Goal: Information Seeking & Learning: Learn about a topic

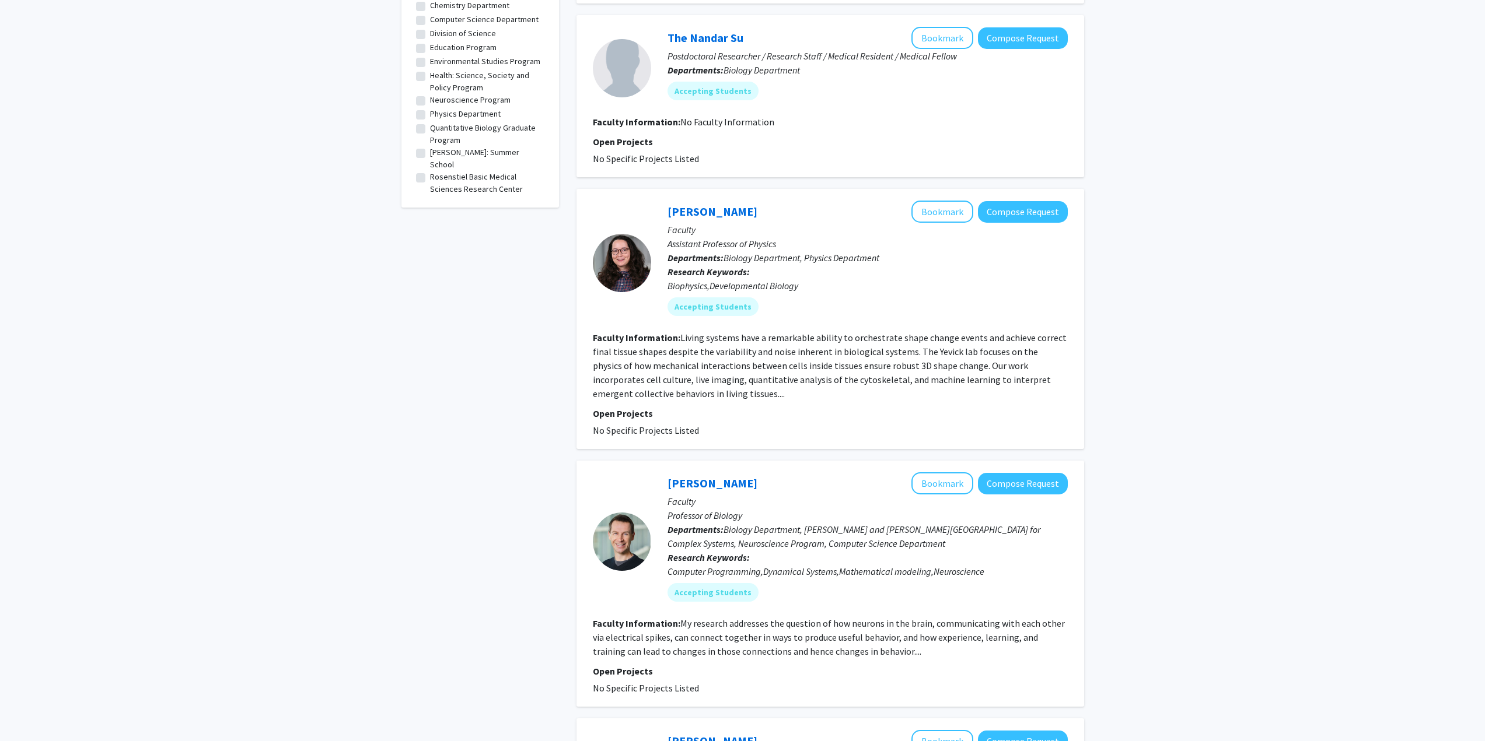
scroll to position [467, 0]
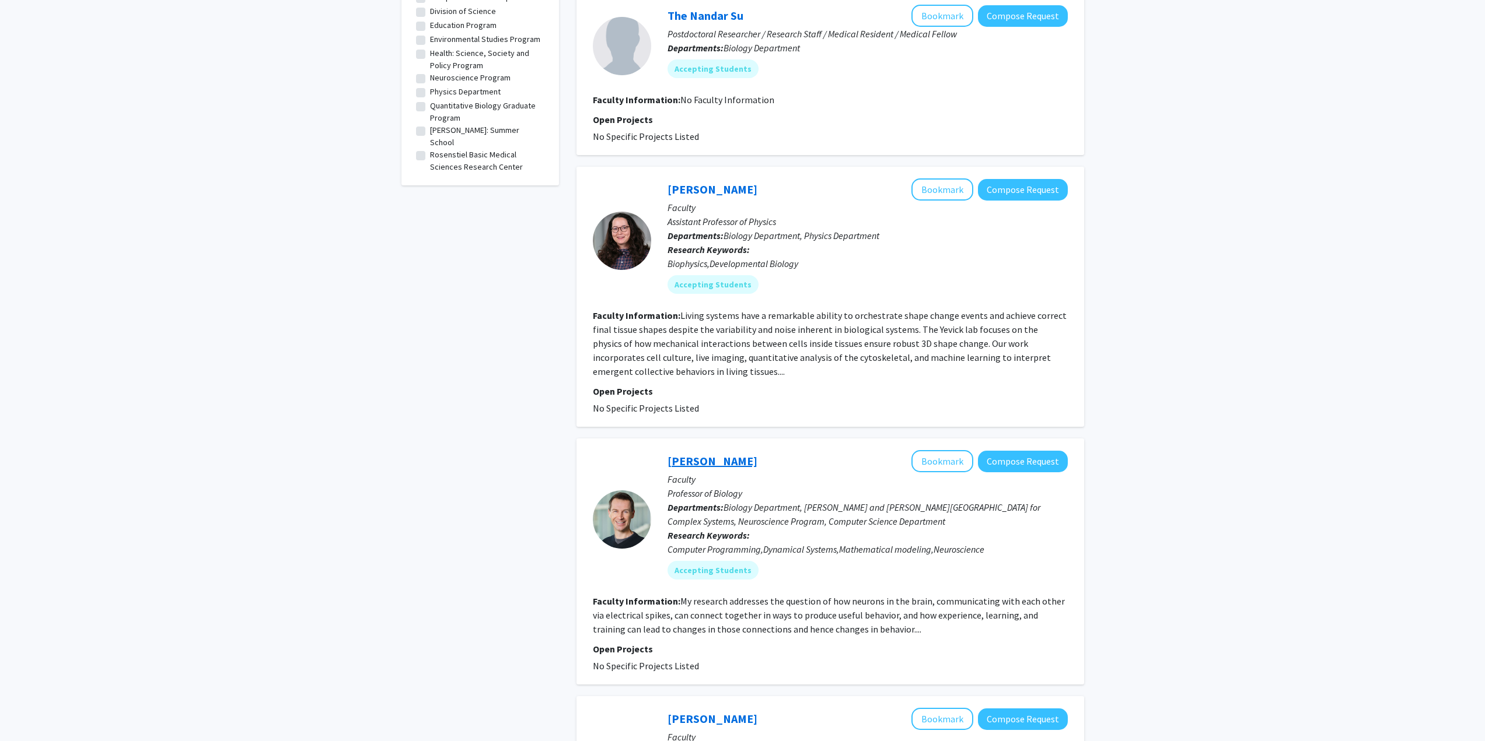
click at [690, 464] on link "[PERSON_NAME]" at bounding box center [712, 461] width 90 height 15
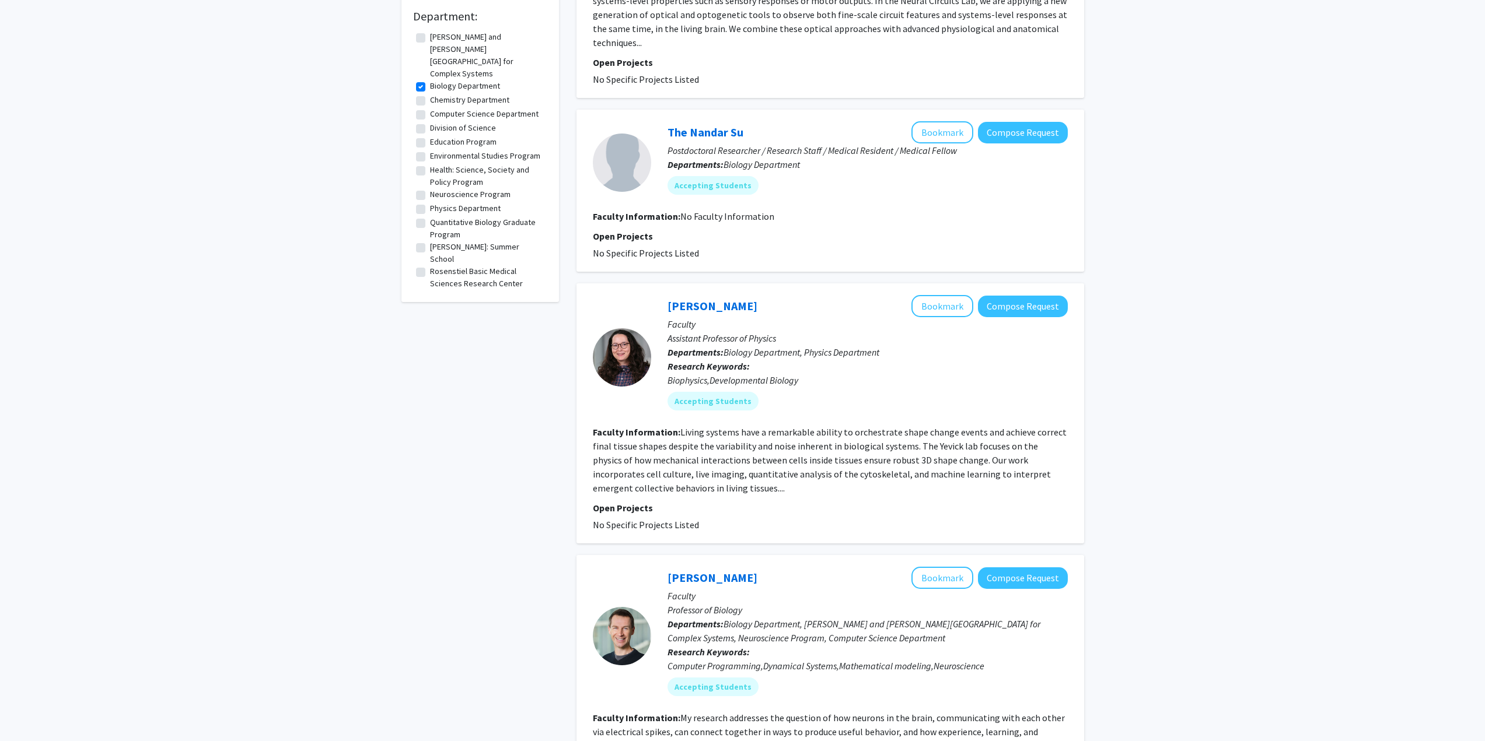
scroll to position [700, 0]
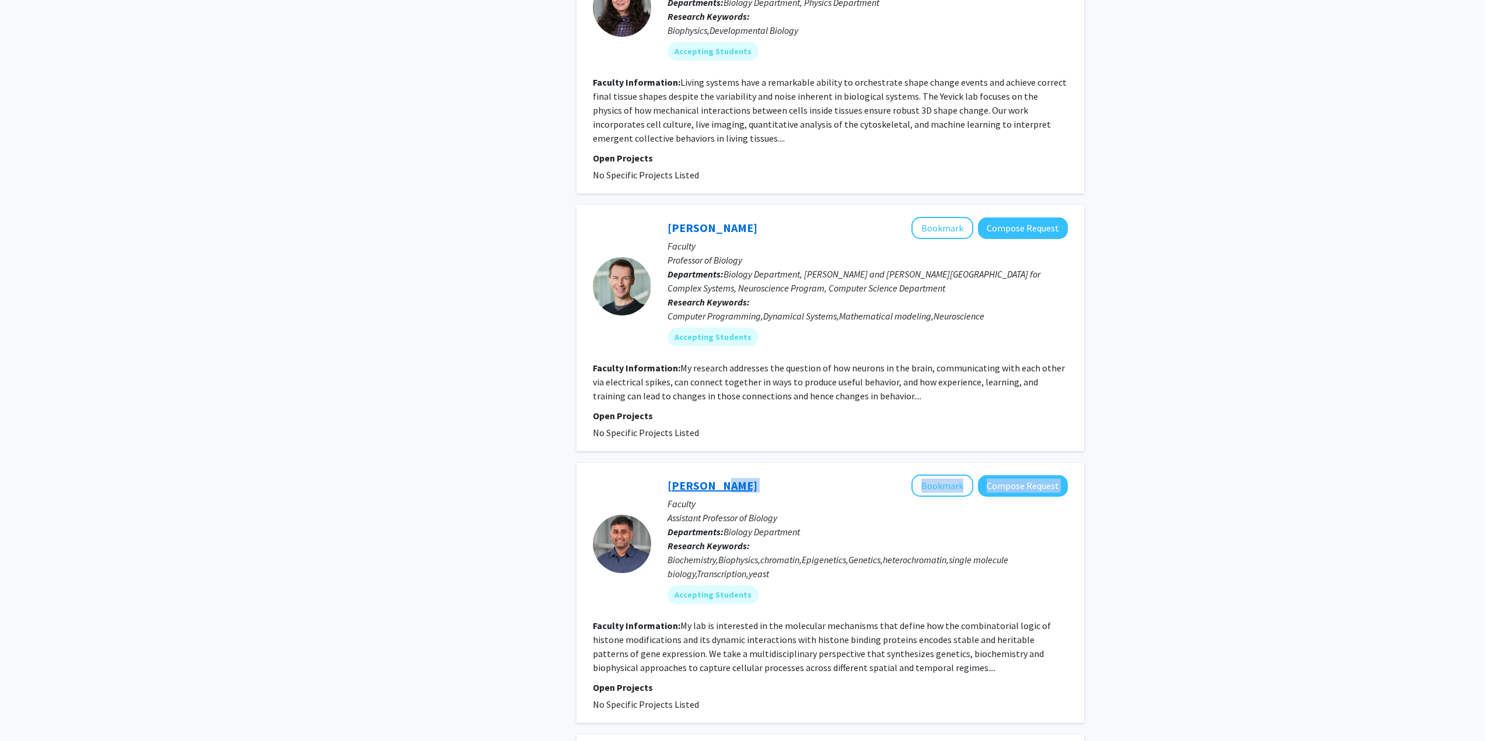
drag, startPoint x: 783, startPoint y: 491, endPoint x: 724, endPoint y: 478, distance: 60.2
click at [722, 479] on div "[PERSON_NAME] Bookmark Compose Request" at bounding box center [867, 486] width 400 height 22
click at [802, 481] on div "[PERSON_NAME] Bookmark Compose Request" at bounding box center [867, 486] width 400 height 22
drag, startPoint x: 781, startPoint y: 485, endPoint x: 664, endPoint y: 473, distance: 117.3
click at [664, 473] on div "[PERSON_NAME] Bookmark Compose Request Faculty Assistant Professor of Biology D…" at bounding box center [830, 593] width 508 height 260
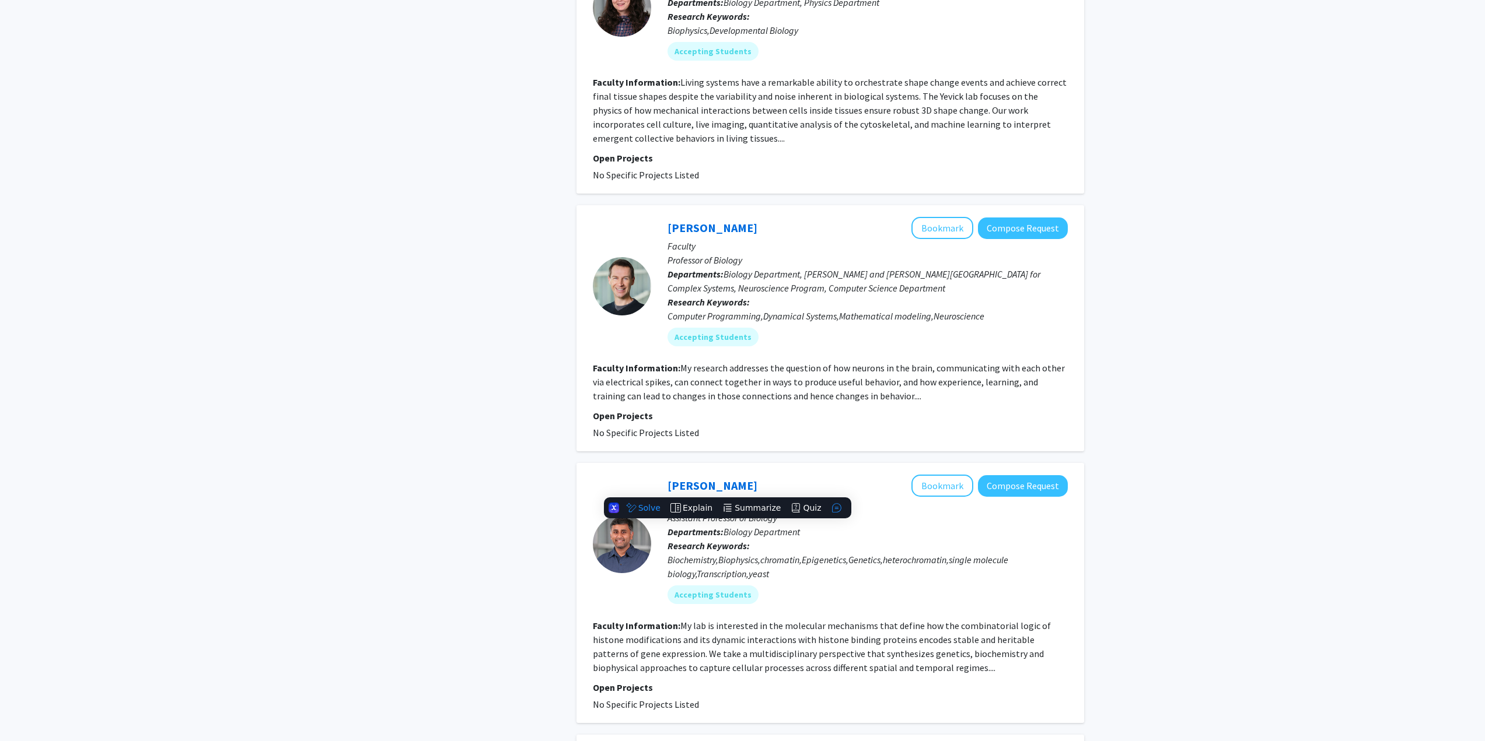
copy link "[PERSON_NAME]"
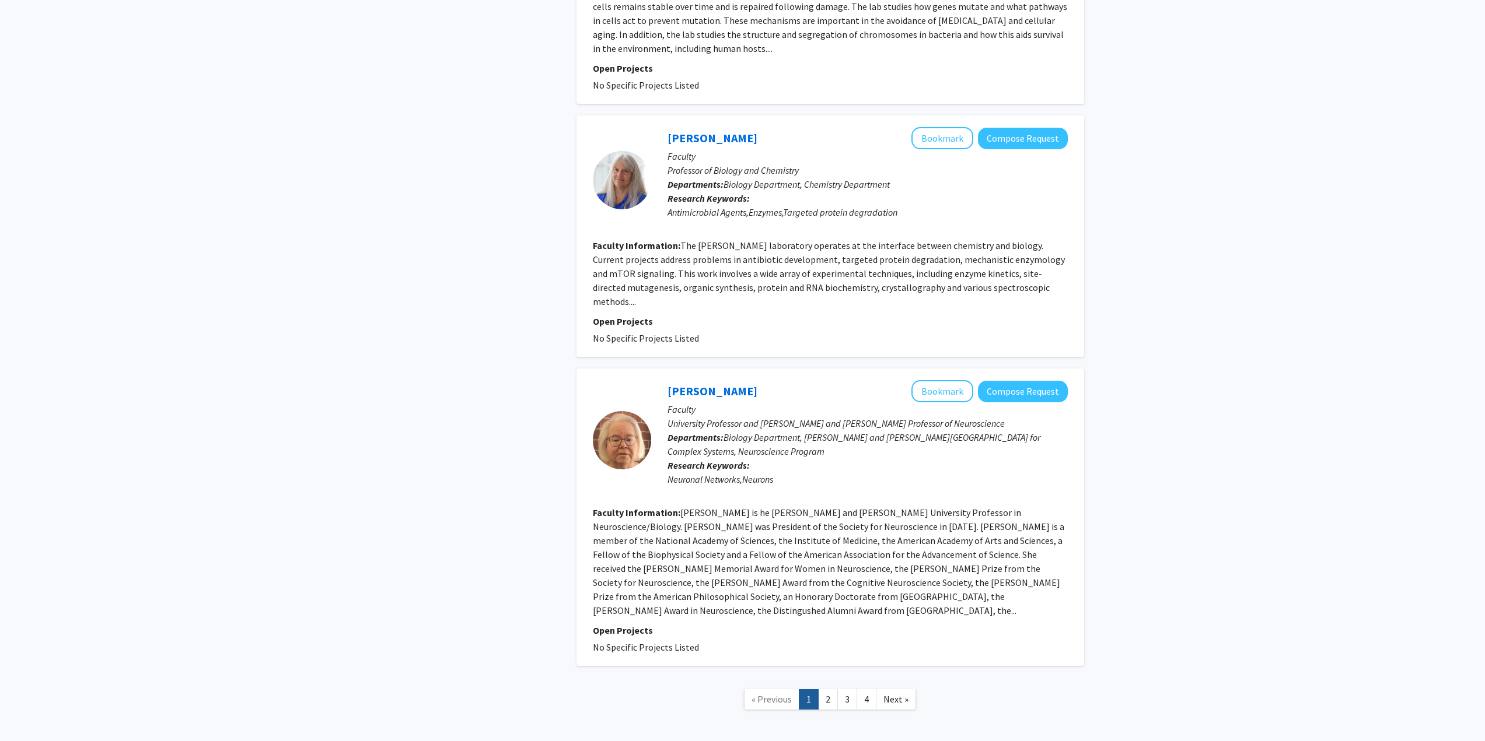
scroll to position [2221, 0]
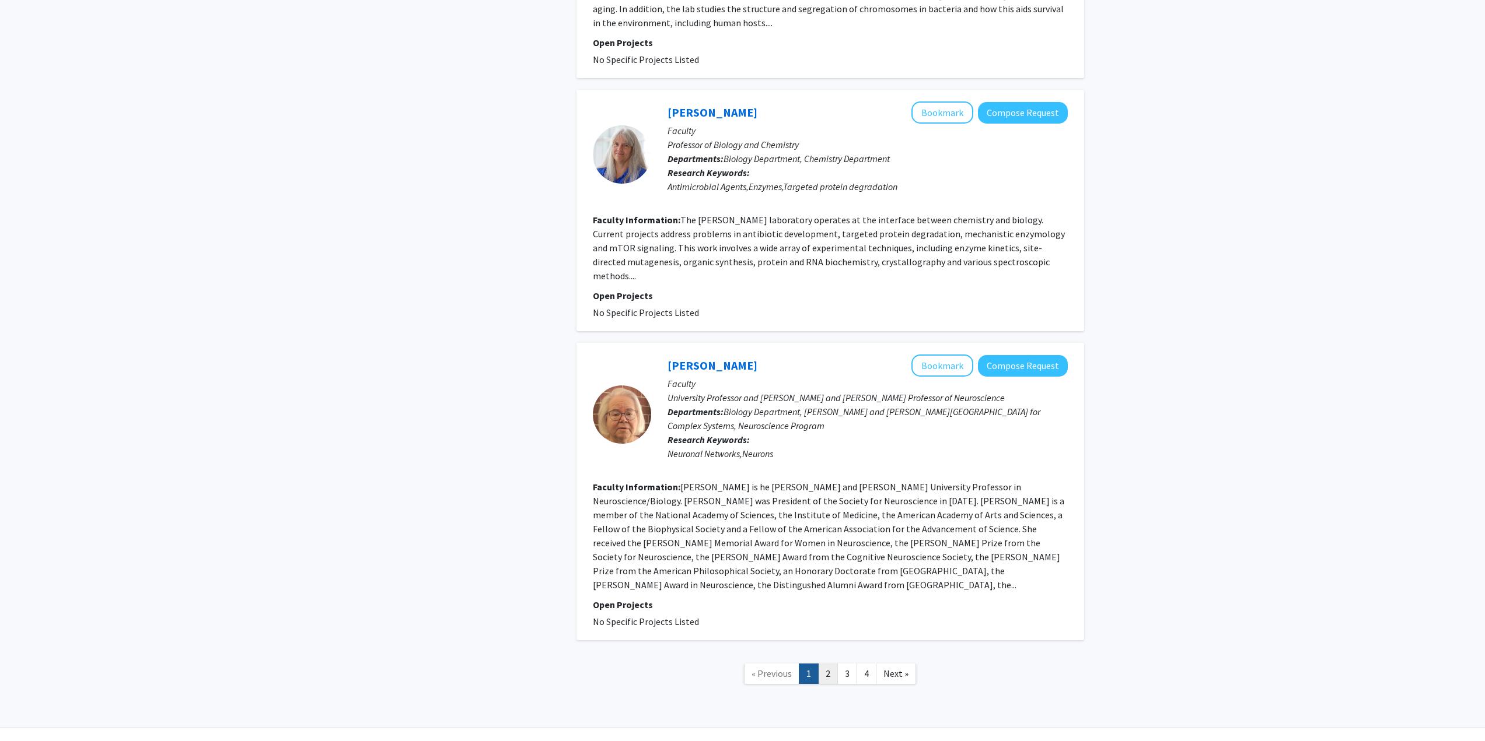
click at [827, 664] on link "2" at bounding box center [828, 674] width 20 height 20
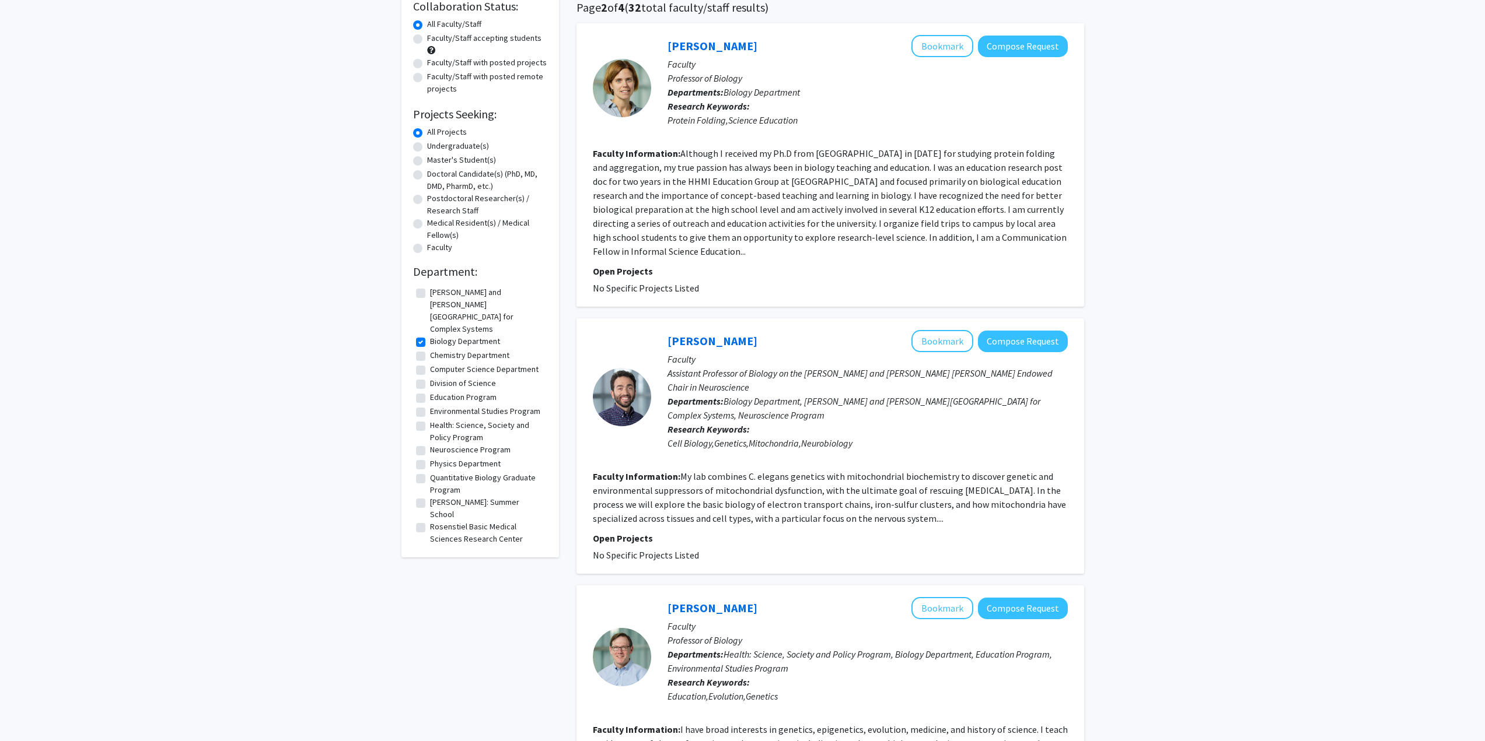
scroll to position [175, 0]
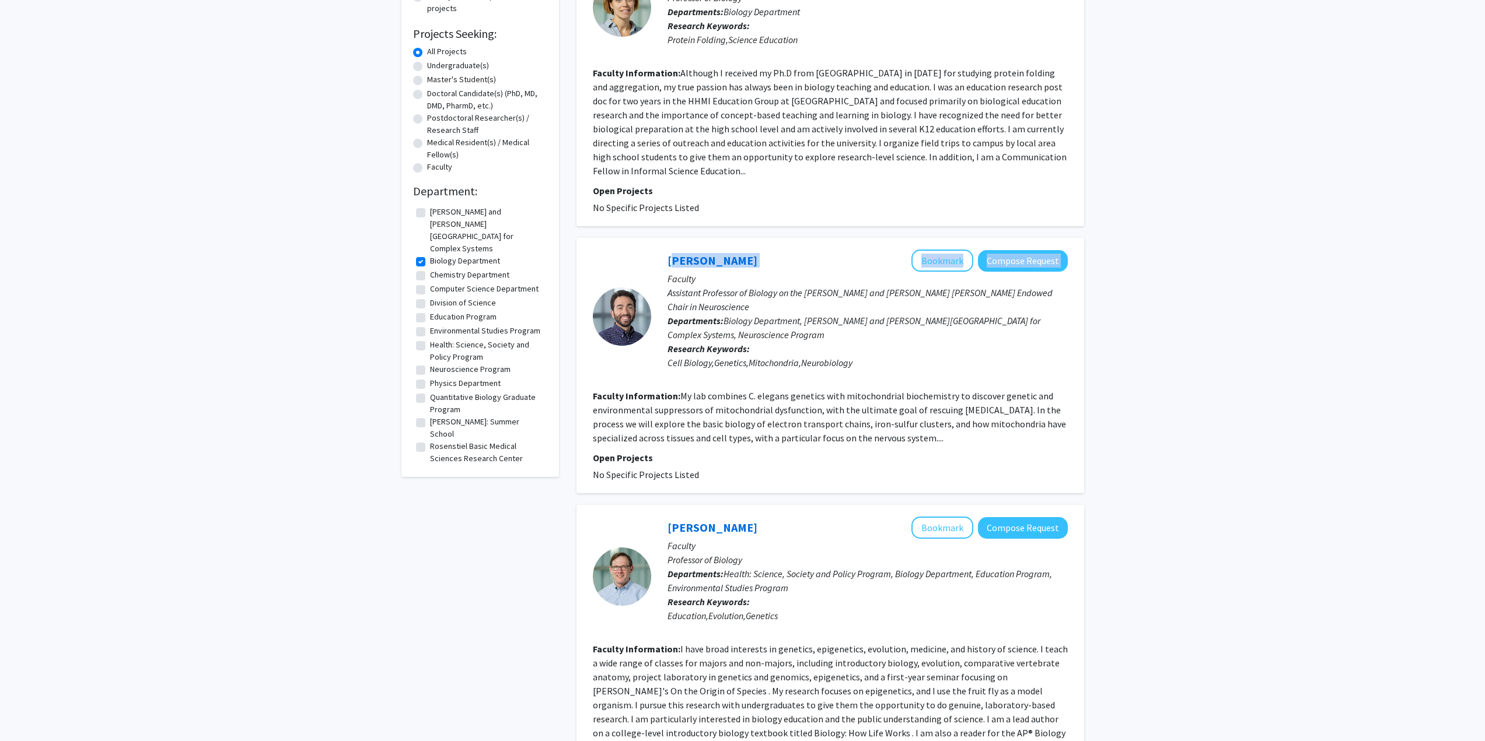
drag, startPoint x: 755, startPoint y: 247, endPoint x: 661, endPoint y: 253, distance: 94.1
click at [661, 253] on div "[PERSON_NAME] Bookmark Compose Request Faculty Assistant Professor of Biology o…" at bounding box center [859, 317] width 417 height 134
click at [757, 539] on p "Faculty" at bounding box center [867, 546] width 400 height 14
drag, startPoint x: 737, startPoint y: 499, endPoint x: 667, endPoint y: 495, distance: 70.2
click at [667, 517] on div "[PERSON_NAME] Bookmark Compose Request" at bounding box center [867, 528] width 400 height 22
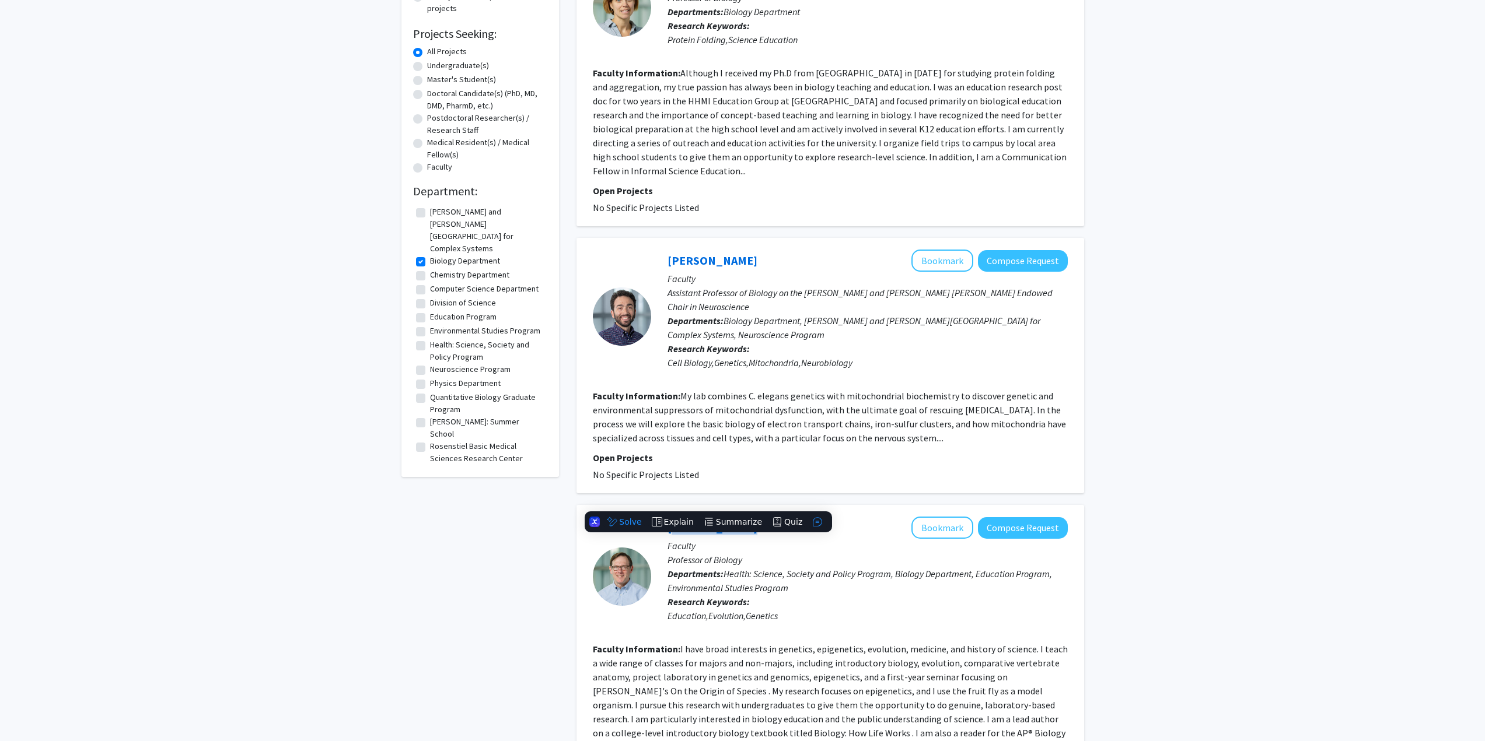
copy link "[PERSON_NAME]"
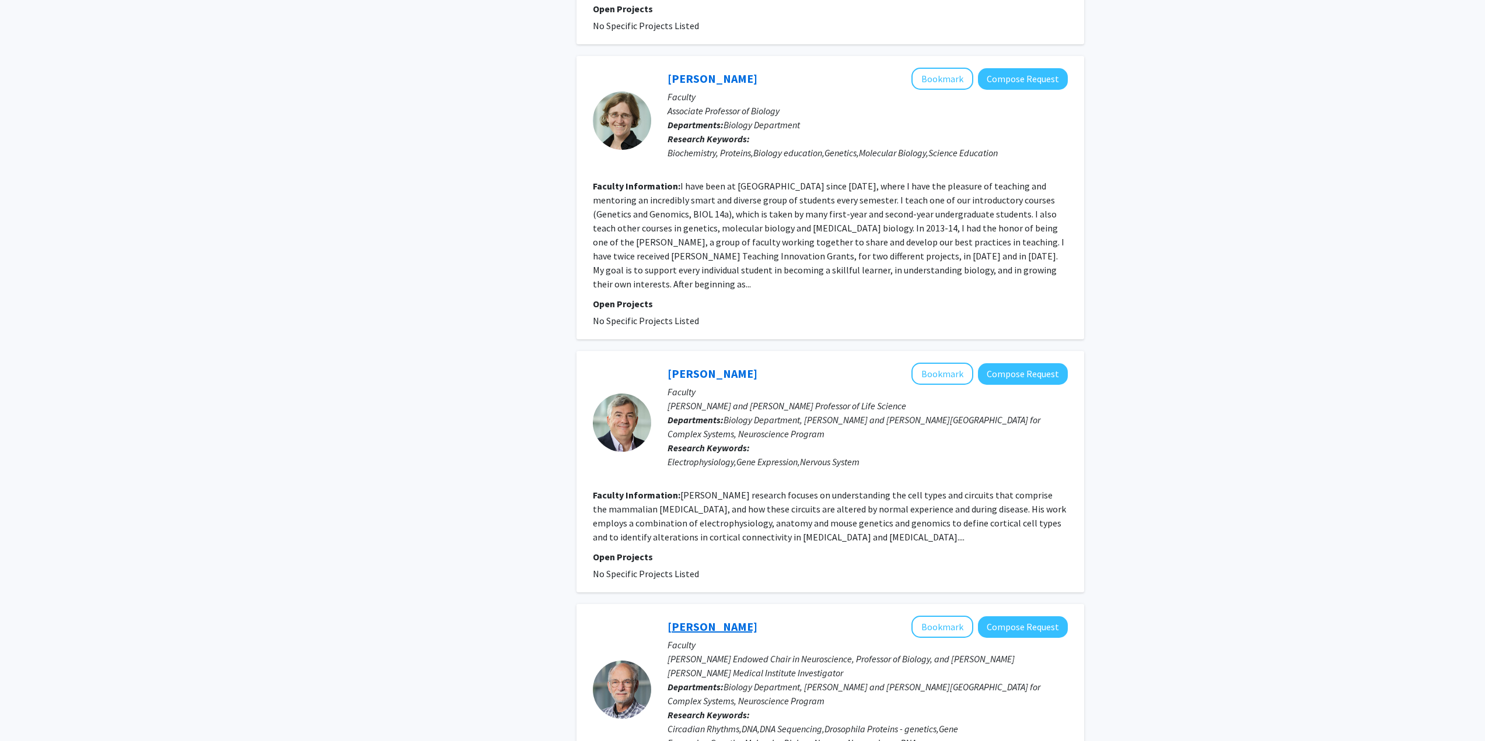
scroll to position [2158, 0]
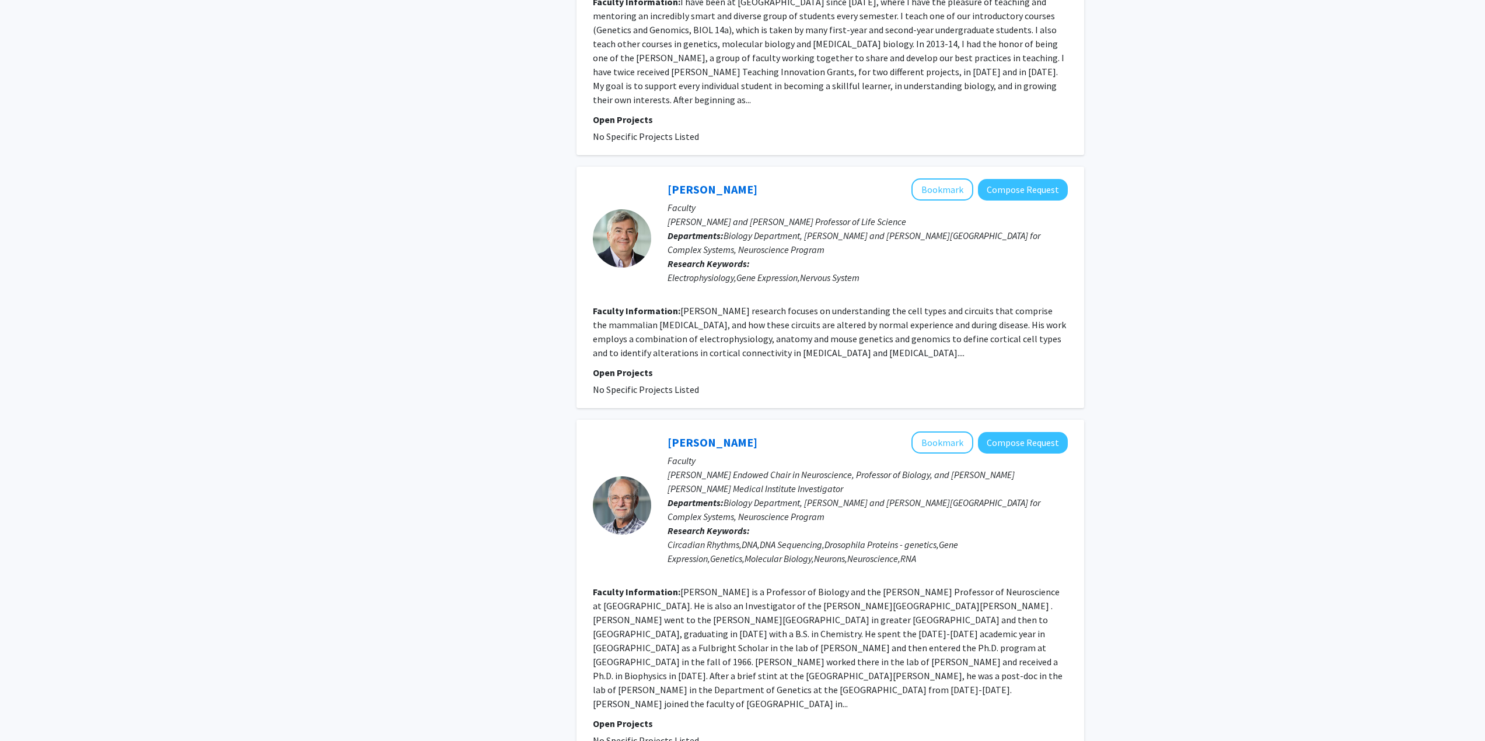
drag, startPoint x: 753, startPoint y: 389, endPoint x: 666, endPoint y: 386, distance: 87.0
click at [666, 432] on div "[PERSON_NAME] Bookmark Compose Request Faculty [PERSON_NAME] Endowed Chair in N…" at bounding box center [859, 506] width 417 height 148
copy link "[PERSON_NAME]"
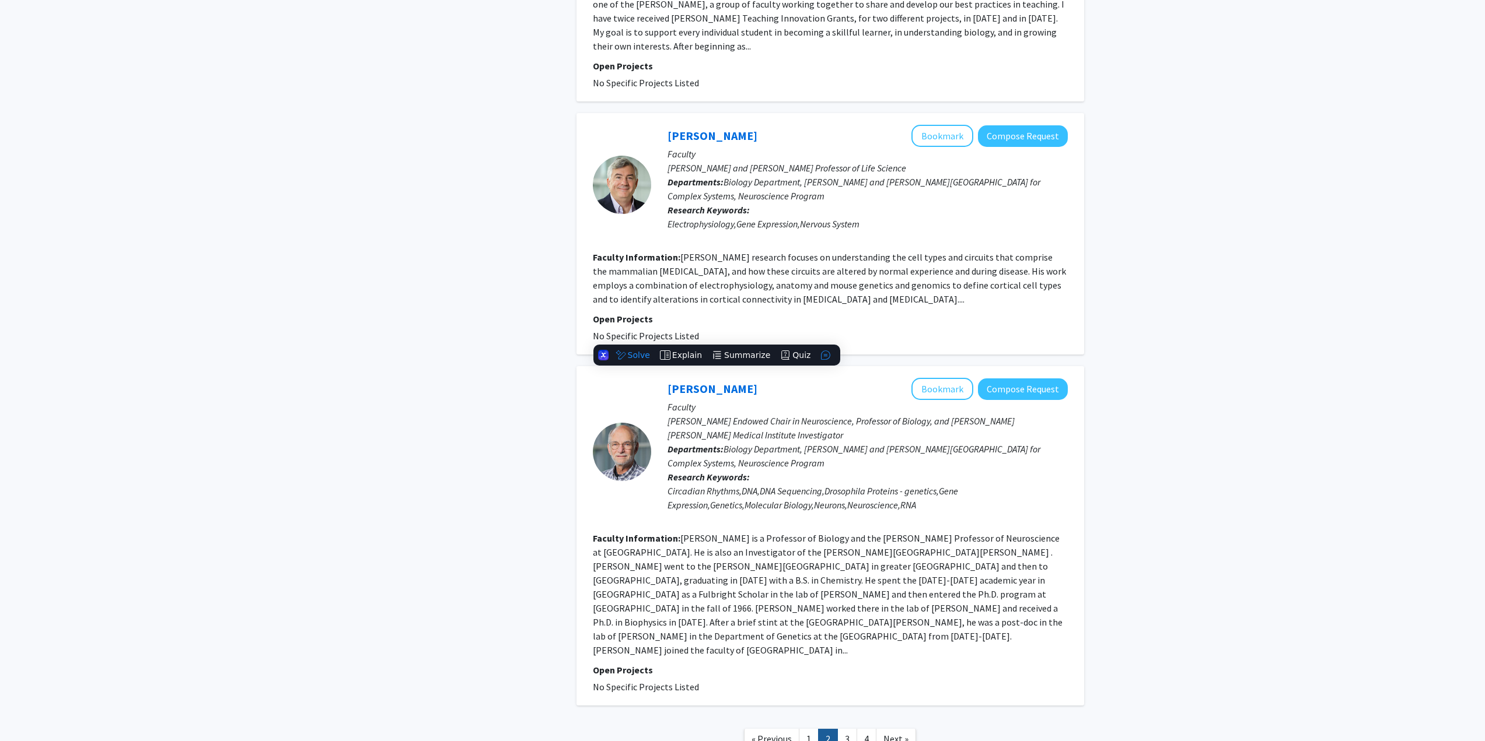
scroll to position [2221, 0]
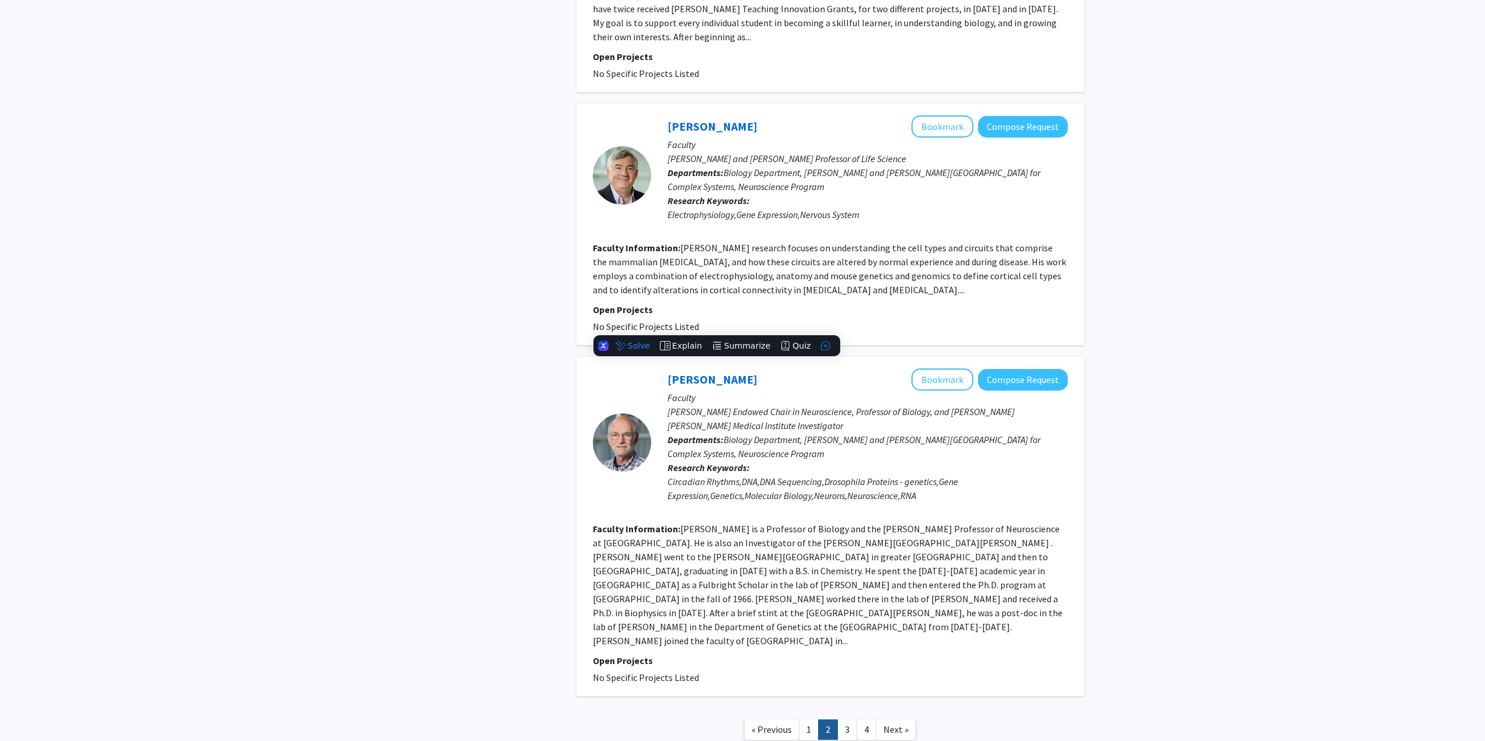
click at [846, 720] on link "3" at bounding box center [847, 730] width 20 height 20
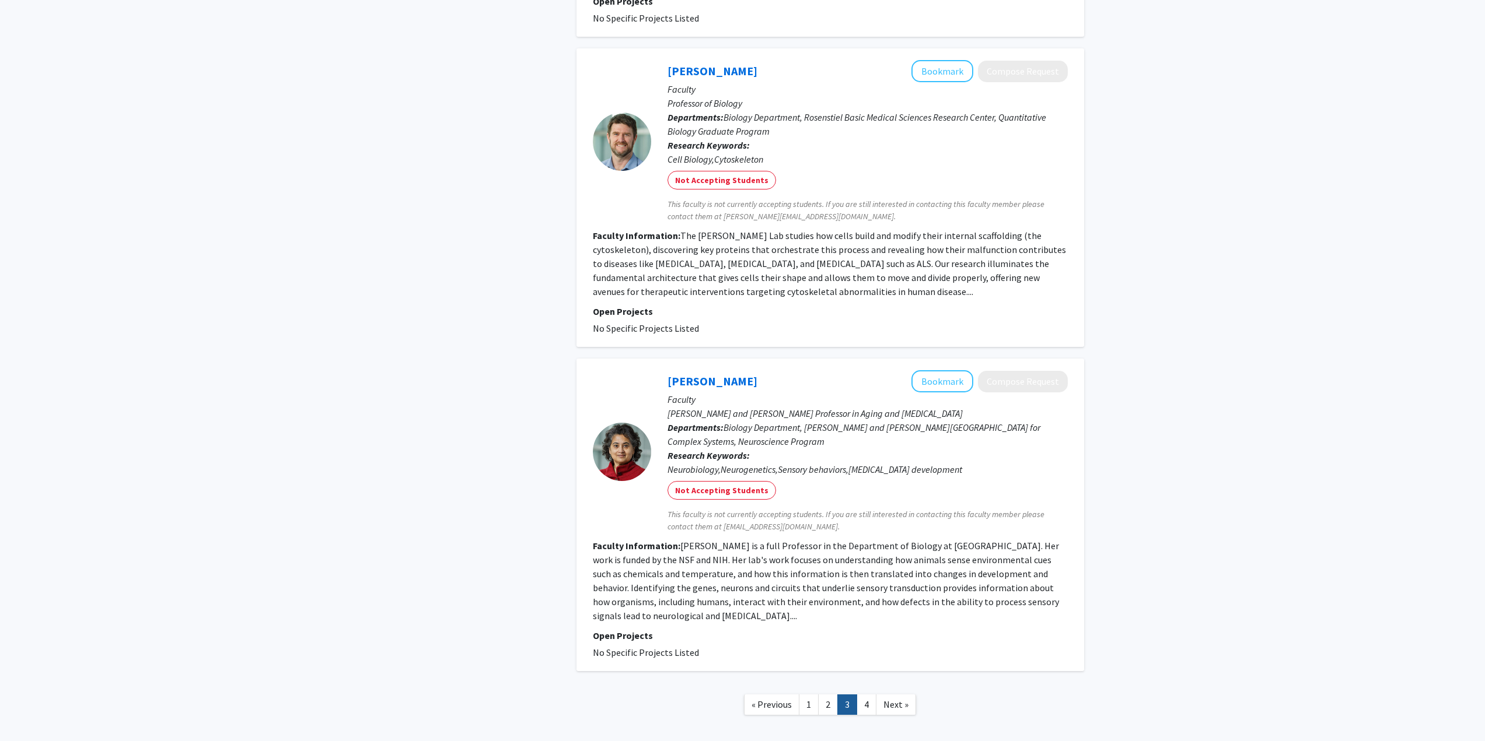
scroll to position [2455, 0]
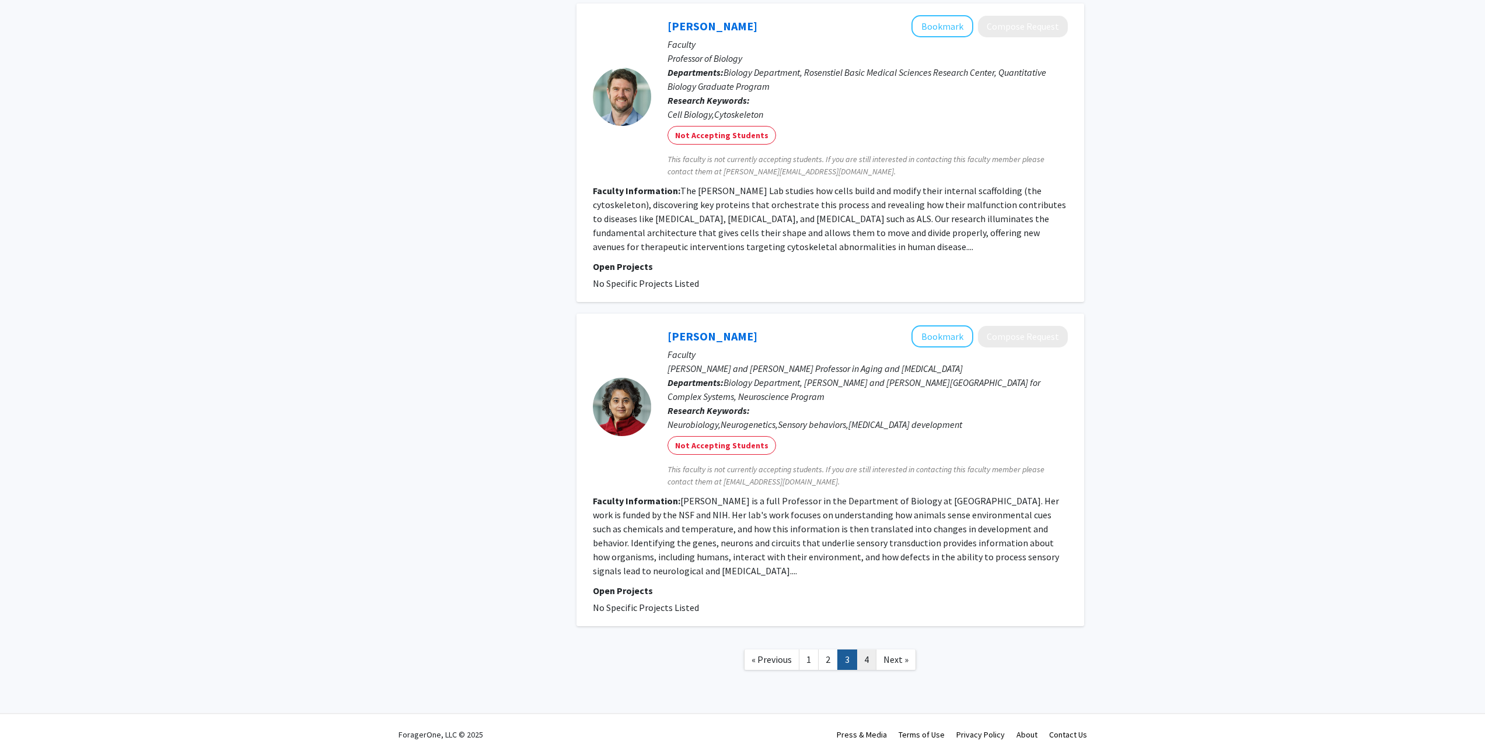
click at [870, 650] on link "4" at bounding box center [866, 660] width 20 height 20
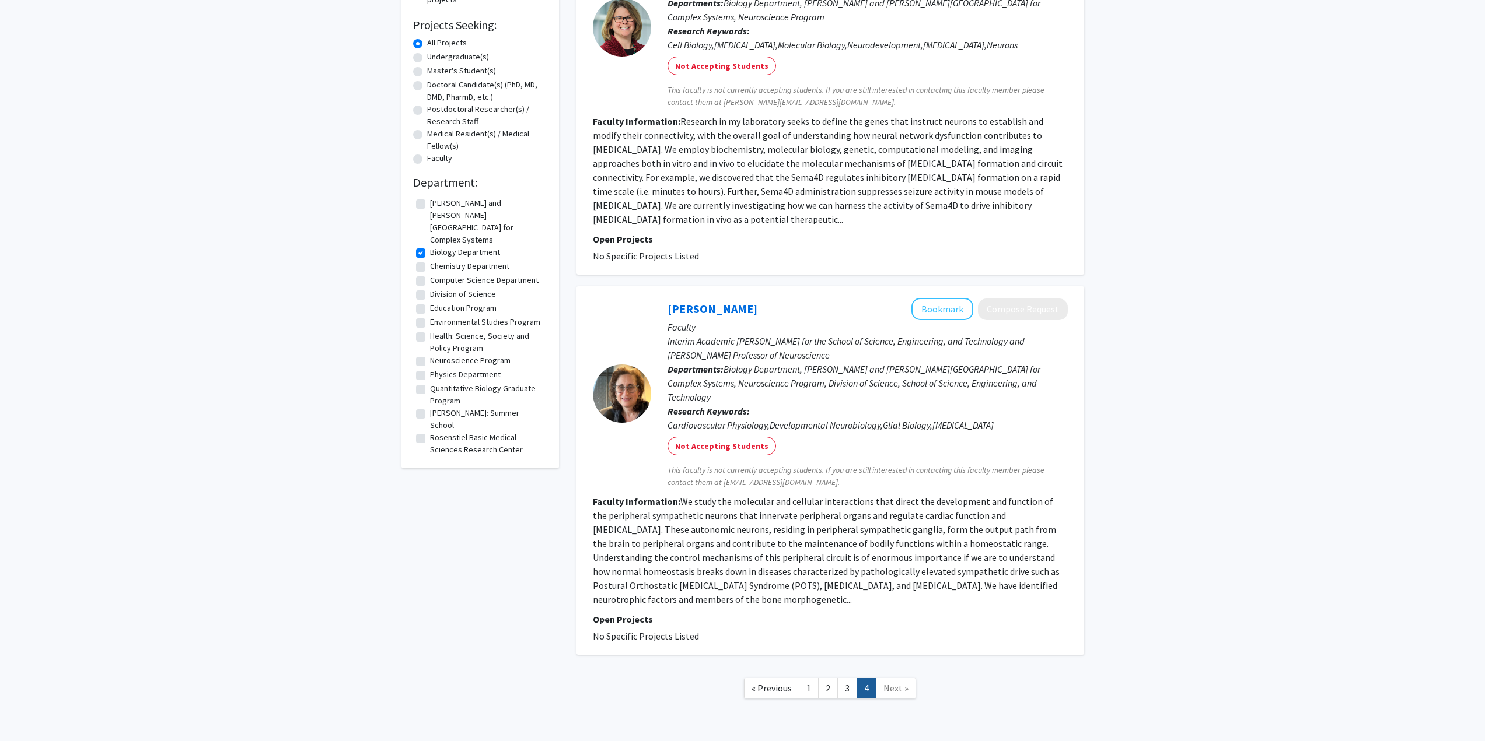
scroll to position [198, 0]
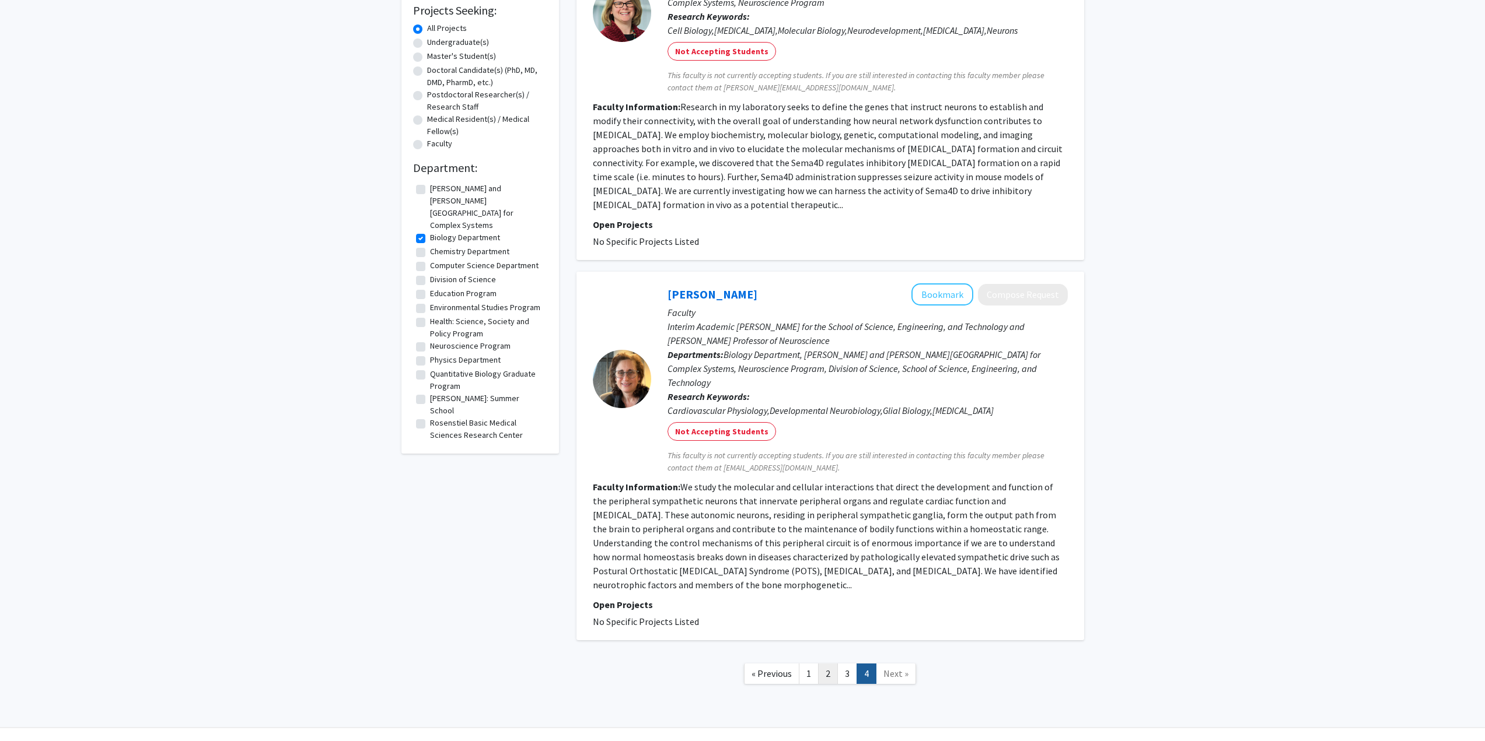
click at [820, 664] on link "2" at bounding box center [828, 674] width 20 height 20
